Goal: Task Accomplishment & Management: Manage account settings

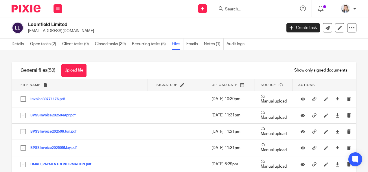
click at [226, 6] on form at bounding box center [255, 8] width 62 height 7
click at [230, 8] on input "Search" at bounding box center [250, 9] width 52 height 5
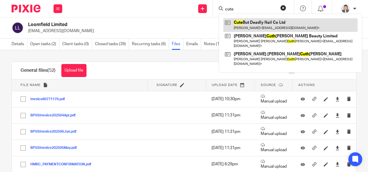
type input "cute"
drag, startPoint x: 253, startPoint y: 23, endPoint x: 257, endPoint y: 23, distance: 3.5
click at [254, 23] on link at bounding box center [290, 24] width 134 height 13
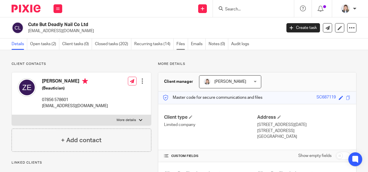
click at [183, 43] on link "Files" at bounding box center [182, 43] width 12 height 11
click at [181, 43] on link "Files" at bounding box center [182, 43] width 12 height 11
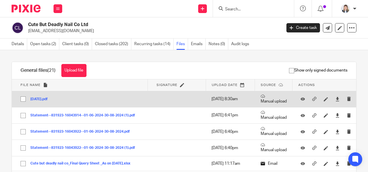
click at [43, 97] on button "03-02-2025.pdf" at bounding box center [41, 99] width 22 height 4
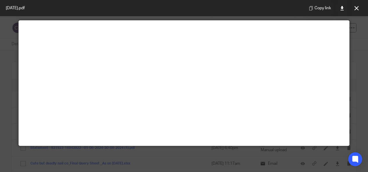
scroll to position [40, 0]
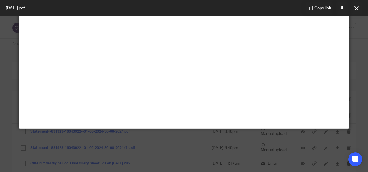
click at [355, 10] on icon at bounding box center [356, 8] width 4 height 4
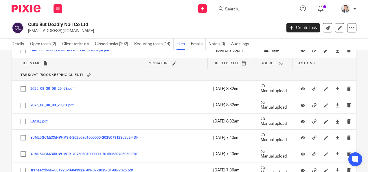
scroll to position [781, 0]
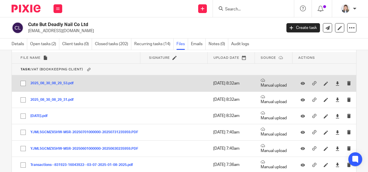
click at [60, 81] on button "2025_08_30_08_29_53.pdf" at bounding box center [54, 83] width 48 height 4
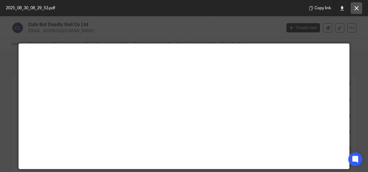
click at [355, 10] on icon at bounding box center [356, 8] width 4 height 4
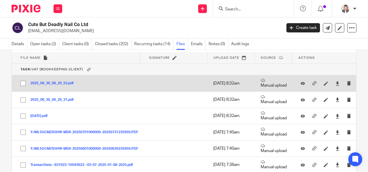
click at [22, 79] on input "checkbox" at bounding box center [23, 83] width 11 height 11
checkbox input "true"
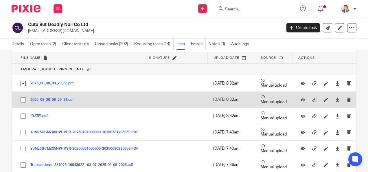
click at [43, 98] on button "2025_08_30_08_29_31.pdf" at bounding box center [54, 100] width 48 height 4
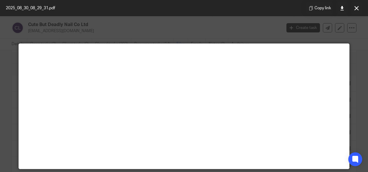
click at [357, 9] on icon at bounding box center [356, 8] width 4 height 4
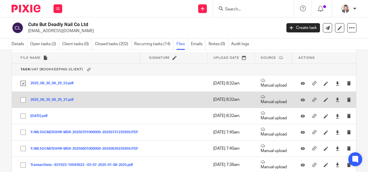
click at [21, 99] on input "checkbox" at bounding box center [23, 99] width 11 height 11
checkbox input "true"
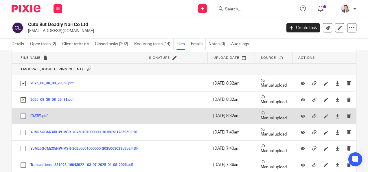
click at [41, 114] on button "03-02-2025.pdf" at bounding box center [41, 116] width 22 height 4
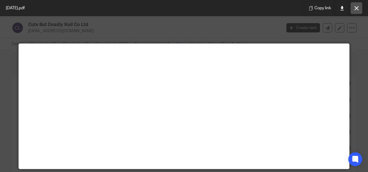
click at [356, 8] on icon at bounding box center [356, 8] width 4 height 4
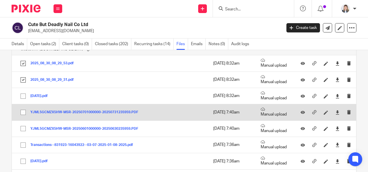
scroll to position [810, 0]
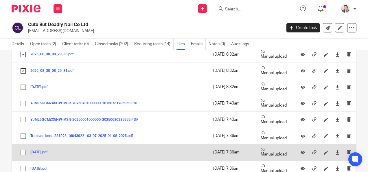
click at [42, 150] on button "04-07-2025.pdf" at bounding box center [41, 152] width 22 height 4
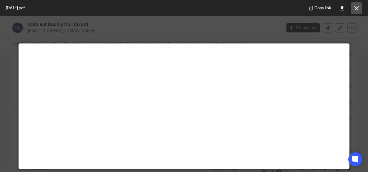
click at [357, 9] on icon at bounding box center [356, 8] width 4 height 4
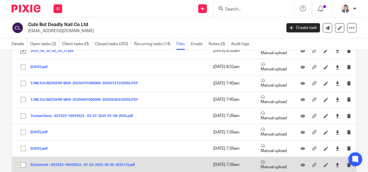
scroll to position [839, 0]
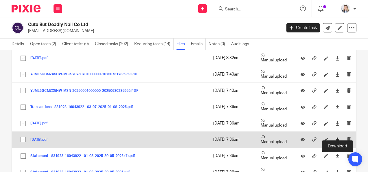
click at [337, 137] on icon at bounding box center [337, 139] width 4 height 4
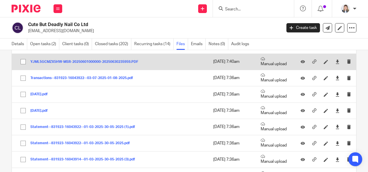
scroll to position [897, 0]
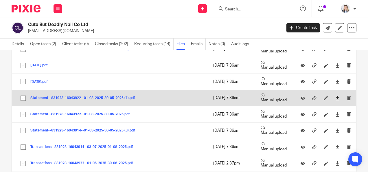
click at [335, 96] on icon at bounding box center [337, 98] width 4 height 4
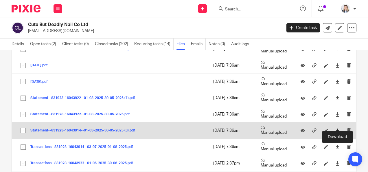
click at [336, 128] on icon at bounding box center [337, 130] width 4 height 4
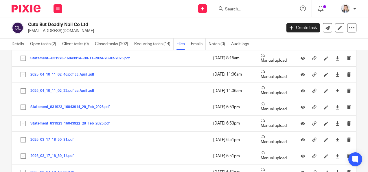
scroll to position [1186, 0]
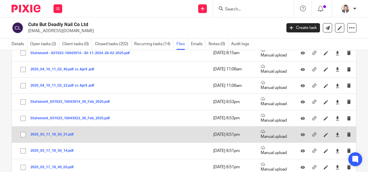
click at [52, 132] on button "2025_03_17_18_50_31.pdf" at bounding box center [54, 134] width 48 height 4
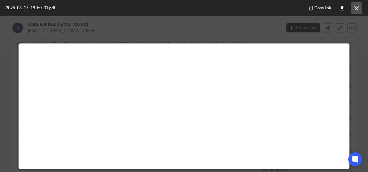
click at [358, 8] on icon at bounding box center [356, 8] width 4 height 4
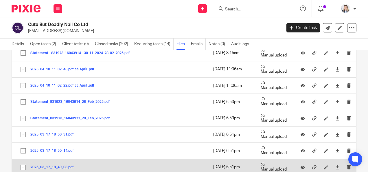
click at [62, 165] on button "2025_03_17_18_49_03.pdf" at bounding box center [54, 167] width 48 height 4
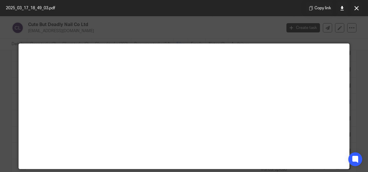
drag, startPoint x: 358, startPoint y: 5, endPoint x: 353, endPoint y: 10, distance: 7.6
click at [357, 5] on button at bounding box center [357, 8] width 12 height 12
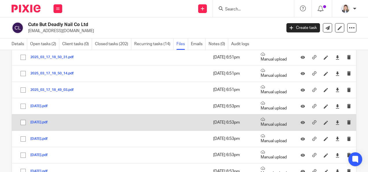
scroll to position [1273, 0]
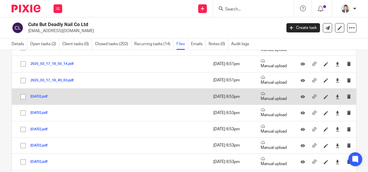
click at [43, 95] on button "04-07-2024.pdf" at bounding box center [41, 97] width 22 height 4
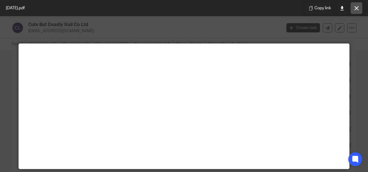
click at [359, 8] on button at bounding box center [357, 8] width 12 height 12
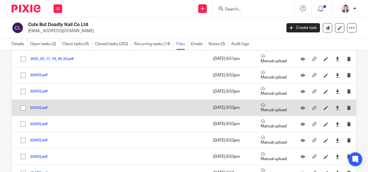
scroll to position [1302, 0]
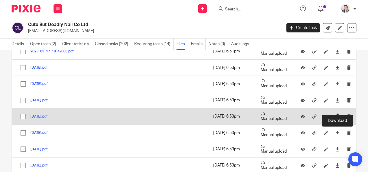
click at [338, 115] on icon at bounding box center [337, 117] width 4 height 4
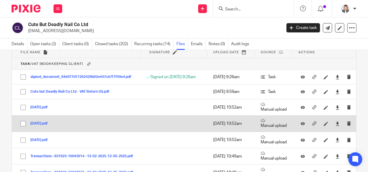
scroll to position [2198, 0]
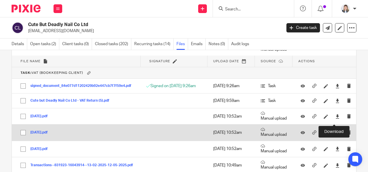
click at [335, 130] on icon at bounding box center [337, 132] width 4 height 4
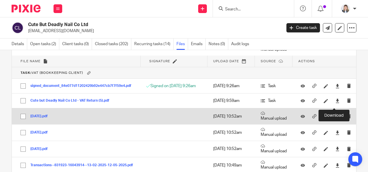
click at [335, 114] on icon at bounding box center [337, 116] width 4 height 4
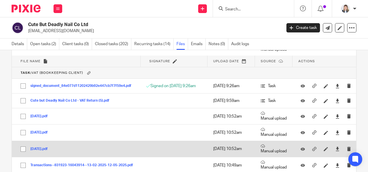
click at [333, 144] on div at bounding box center [337, 148] width 9 height 9
click at [335, 147] on icon at bounding box center [337, 149] width 4 height 4
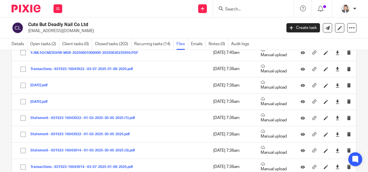
scroll to position [770, 0]
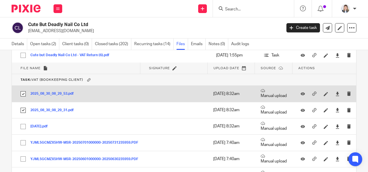
click at [47, 92] on button "2025_08_30_08_29_53.pdf" at bounding box center [54, 94] width 48 height 4
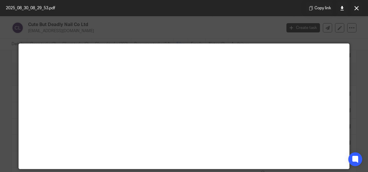
click at [358, 8] on button at bounding box center [357, 8] width 12 height 12
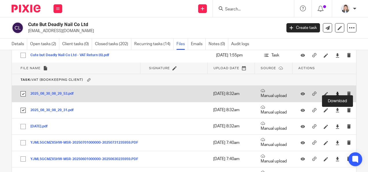
click at [337, 92] on icon at bounding box center [337, 94] width 4 height 4
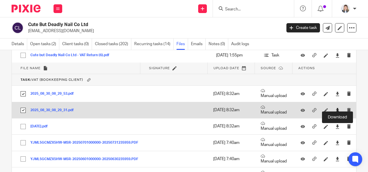
click at [337, 108] on icon at bounding box center [337, 110] width 4 height 4
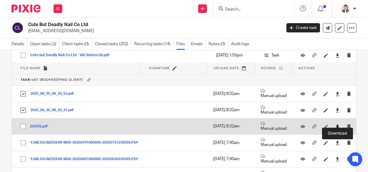
click at [336, 124] on icon at bounding box center [337, 126] width 4 height 4
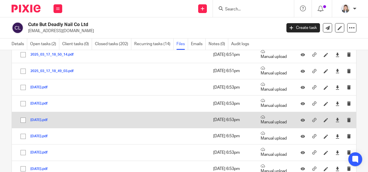
scroll to position [1291, 0]
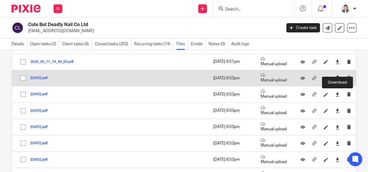
click at [336, 76] on icon at bounding box center [337, 78] width 4 height 4
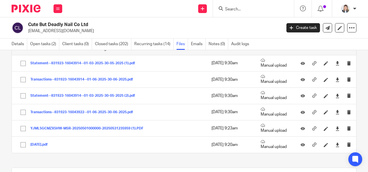
scroll to position [2708, 0]
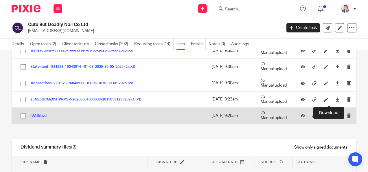
click at [335, 114] on icon at bounding box center [337, 116] width 4 height 4
